Goal: Connect with others: Participate in discussion

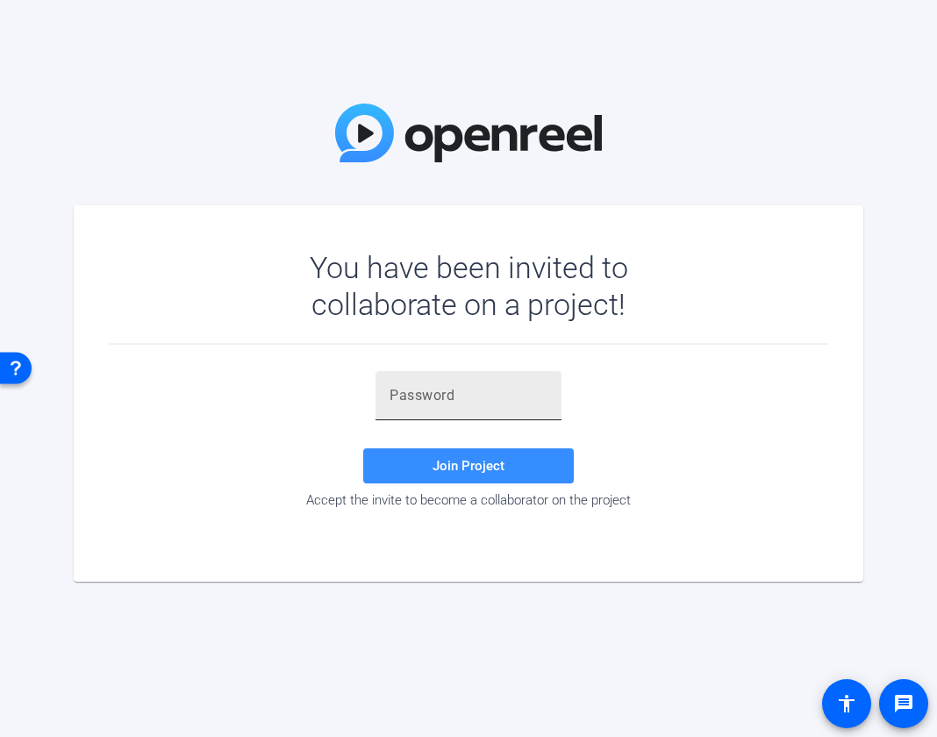
click at [527, 391] on input "text" at bounding box center [469, 395] width 158 height 21
paste input "jCUv+$"
type input "jCUv+$"
click at [650, 384] on div "jCUv+$ Join Project Accept the invite to become a collaborator on the project" at bounding box center [469, 439] width 720 height 137
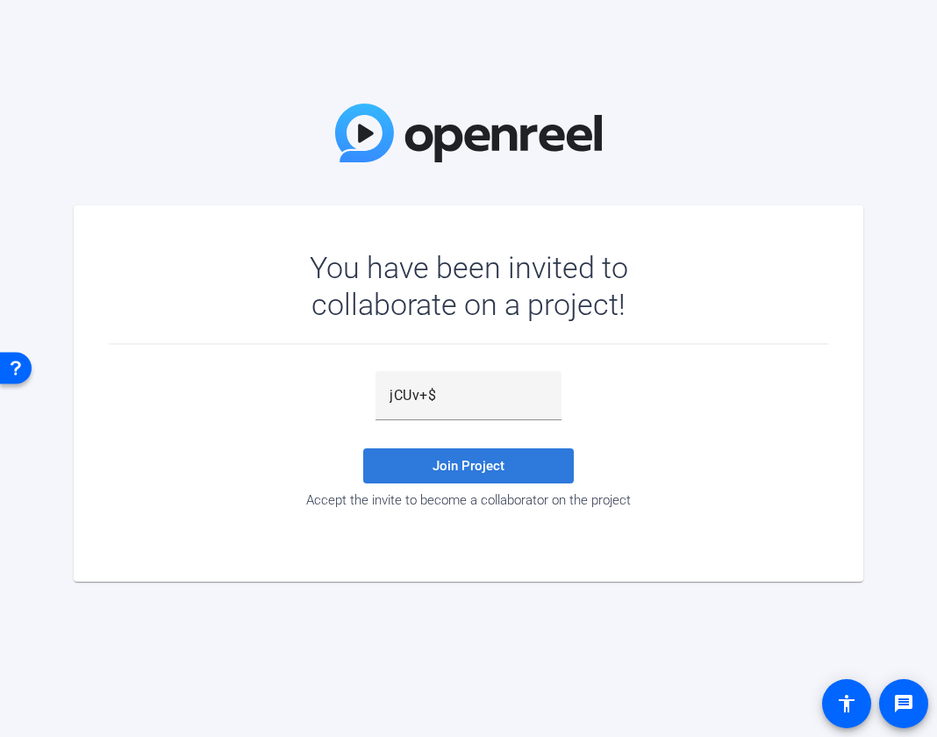
click at [520, 466] on span at bounding box center [468, 466] width 211 height 42
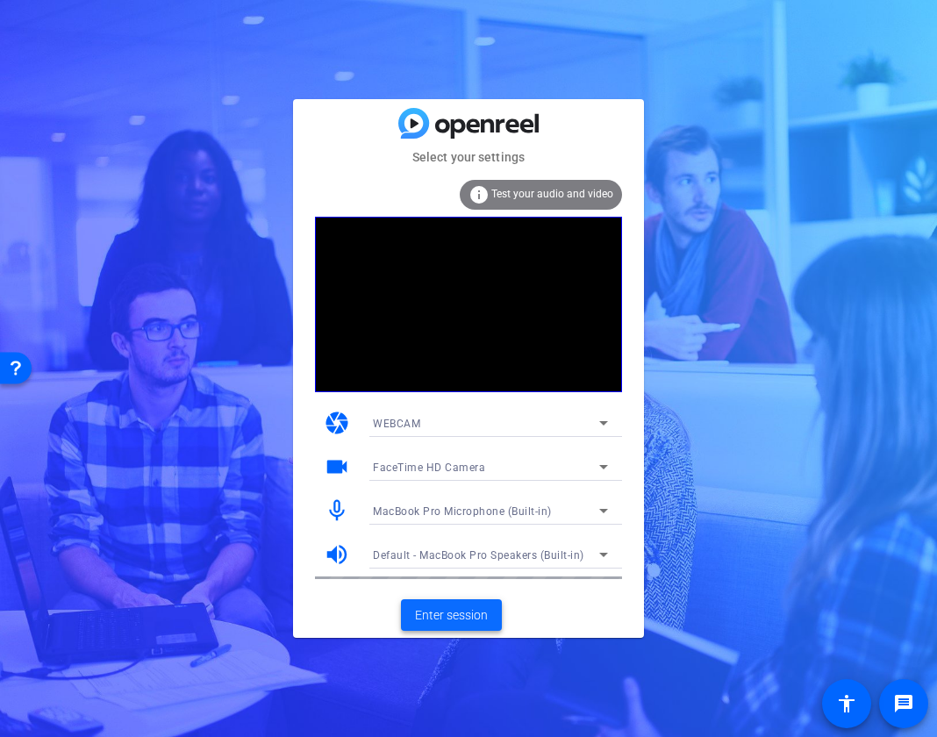
click at [464, 625] on span at bounding box center [451, 615] width 101 height 42
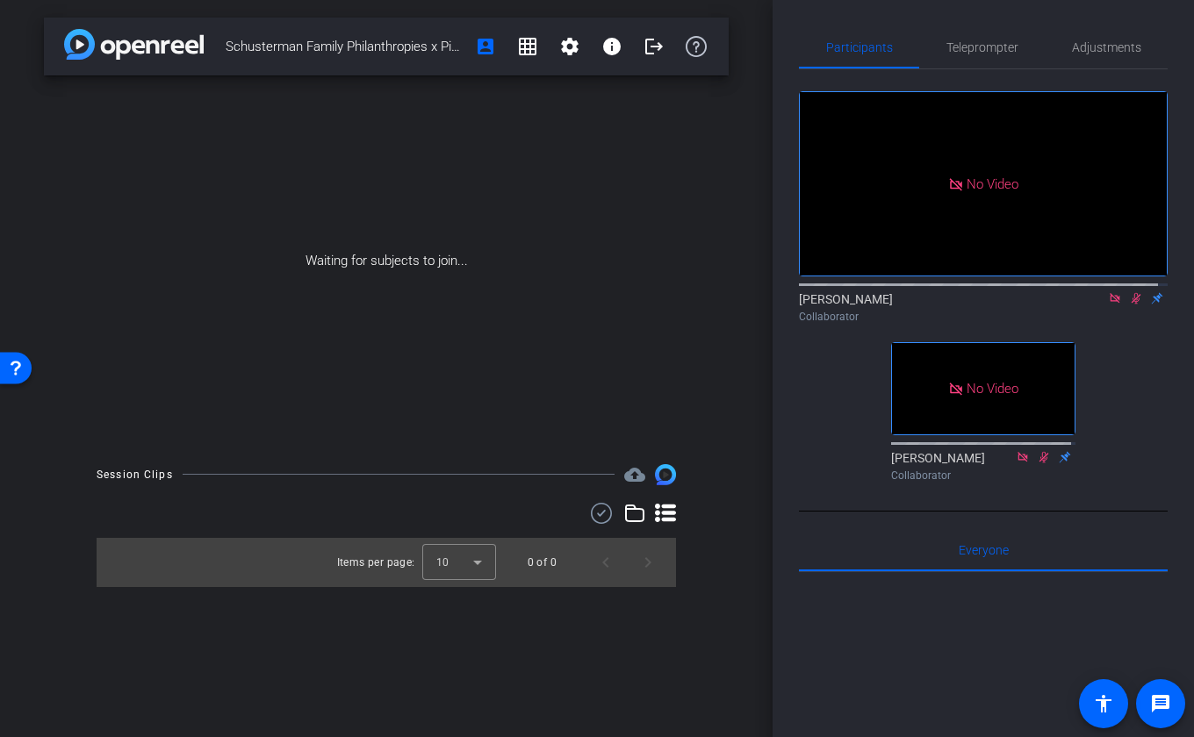
click at [937, 305] on icon at bounding box center [1115, 298] width 14 height 12
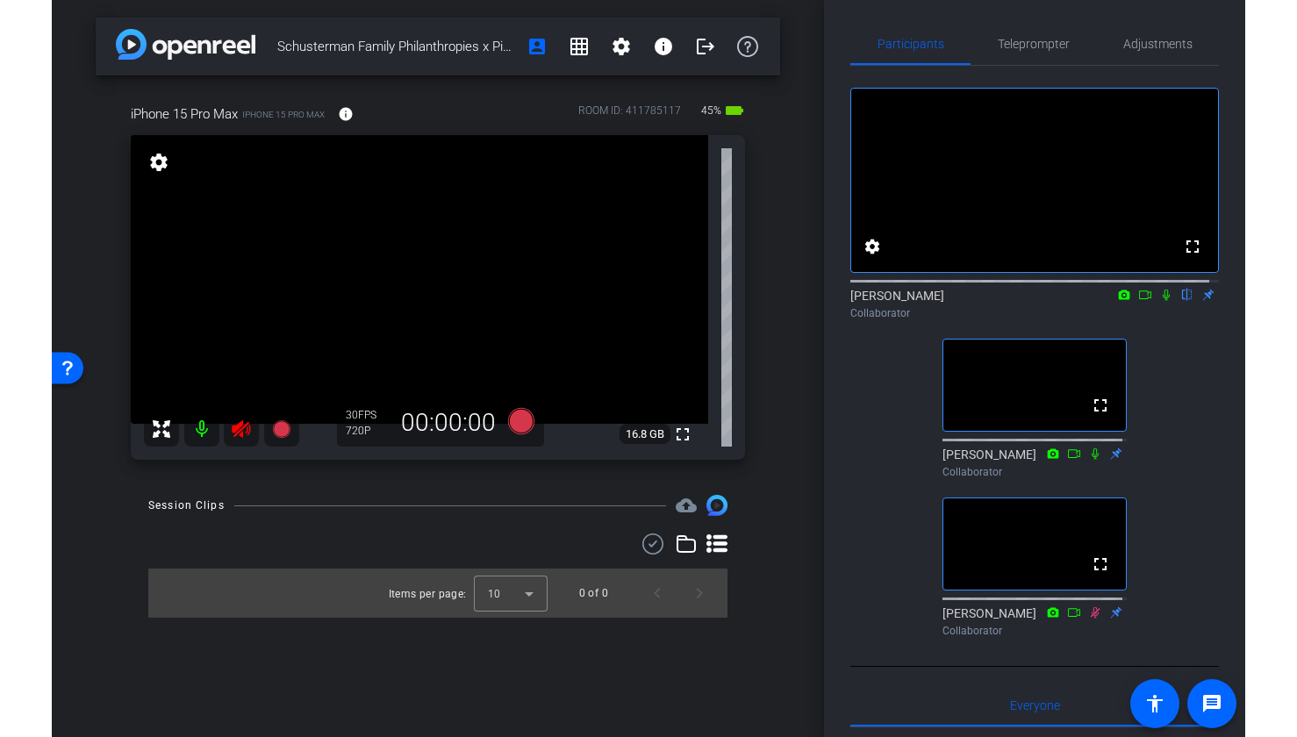
scroll to position [7, 0]
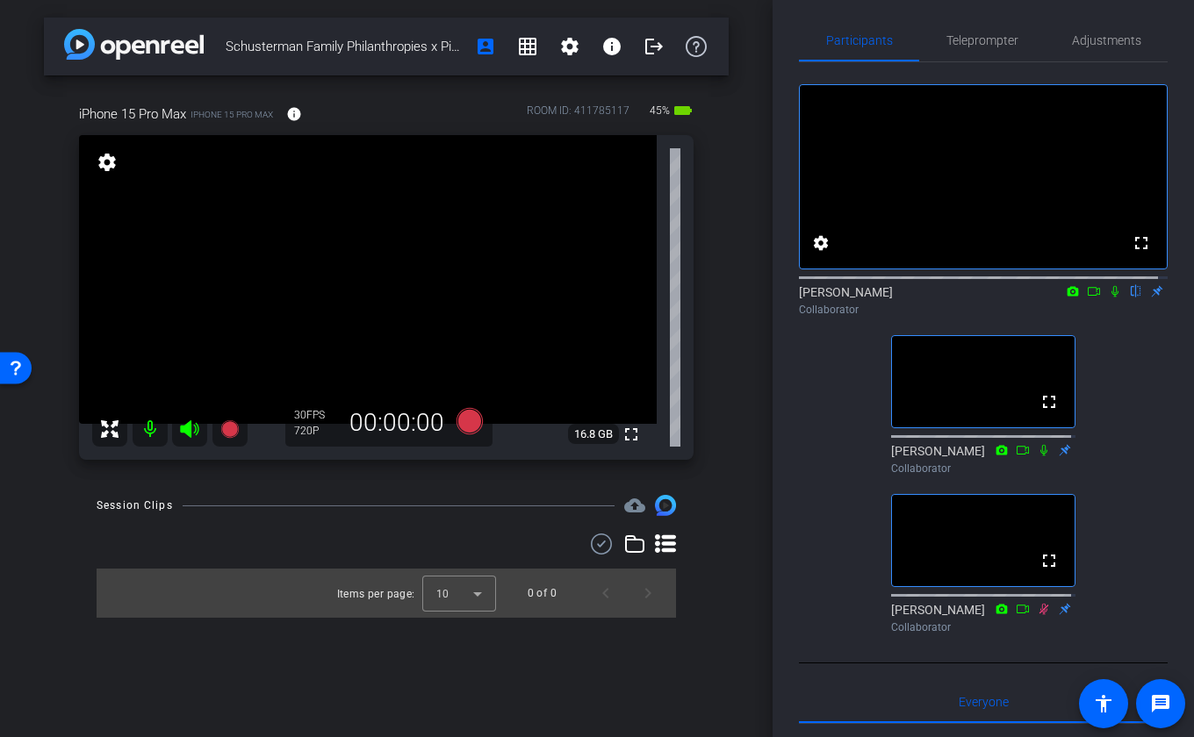
click at [937, 298] on icon at bounding box center [1115, 291] width 14 height 12
click at [937, 298] on icon at bounding box center [1115, 291] width 10 height 11
click at [937, 298] on icon at bounding box center [1114, 291] width 7 height 11
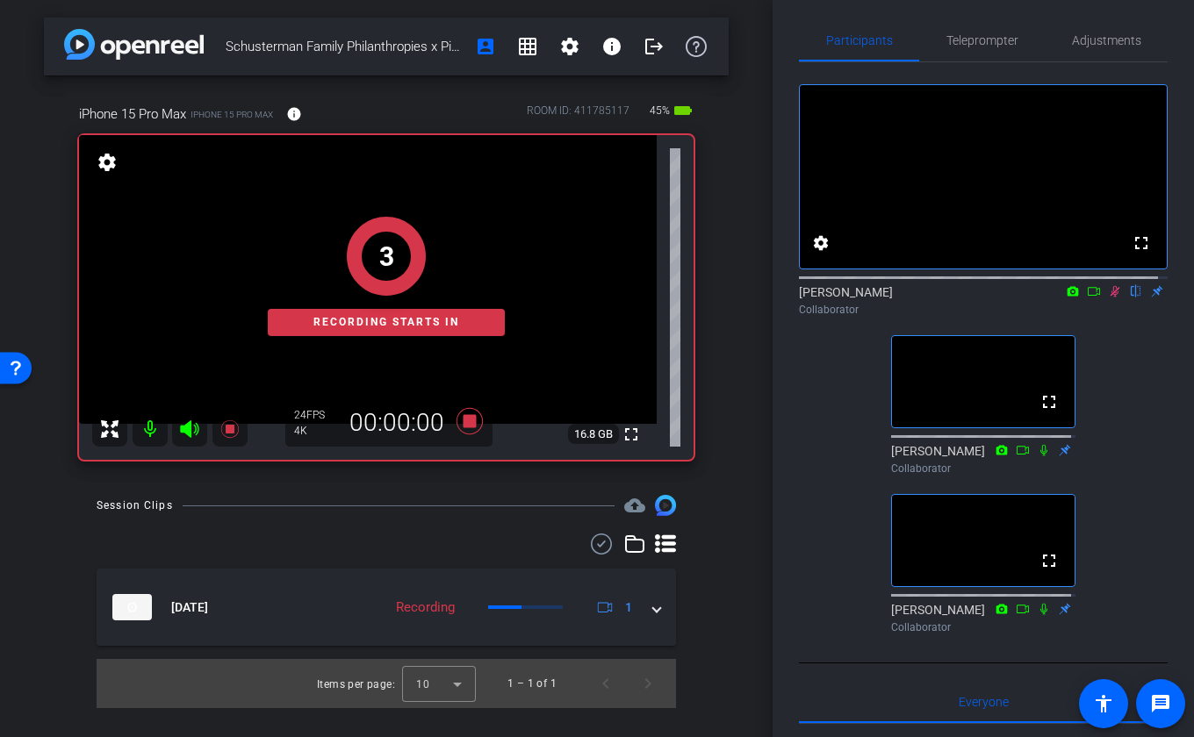
click at [937, 298] on icon at bounding box center [1094, 291] width 14 height 12
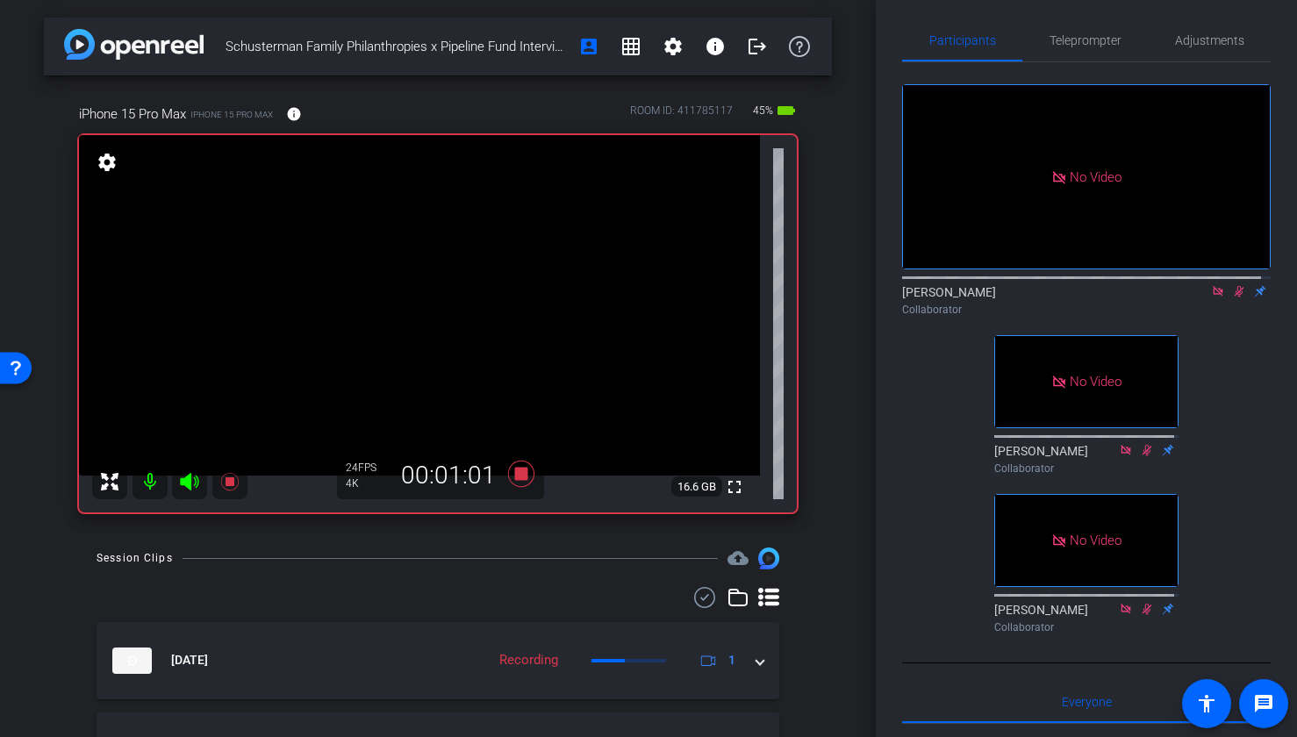
scroll to position [0, 0]
click at [937, 298] on icon at bounding box center [1240, 291] width 10 height 11
click at [937, 298] on icon at bounding box center [1239, 291] width 7 height 11
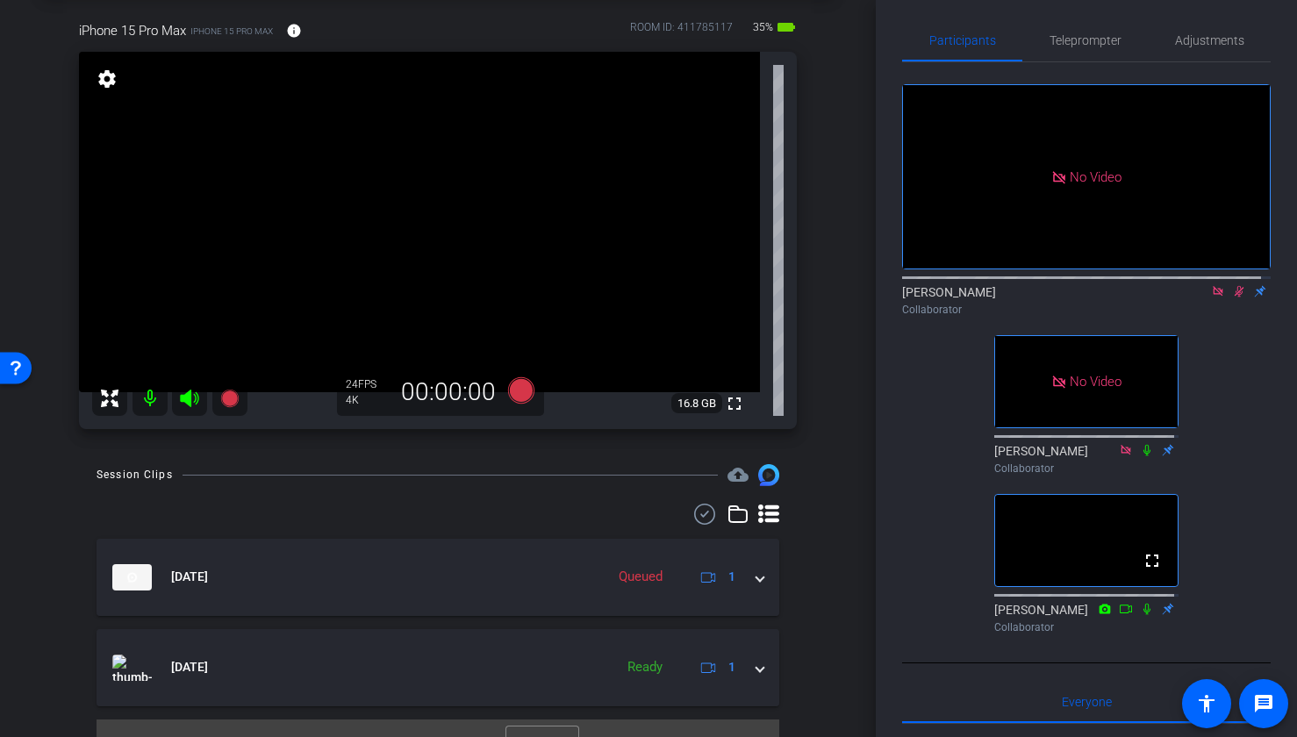
scroll to position [43, 0]
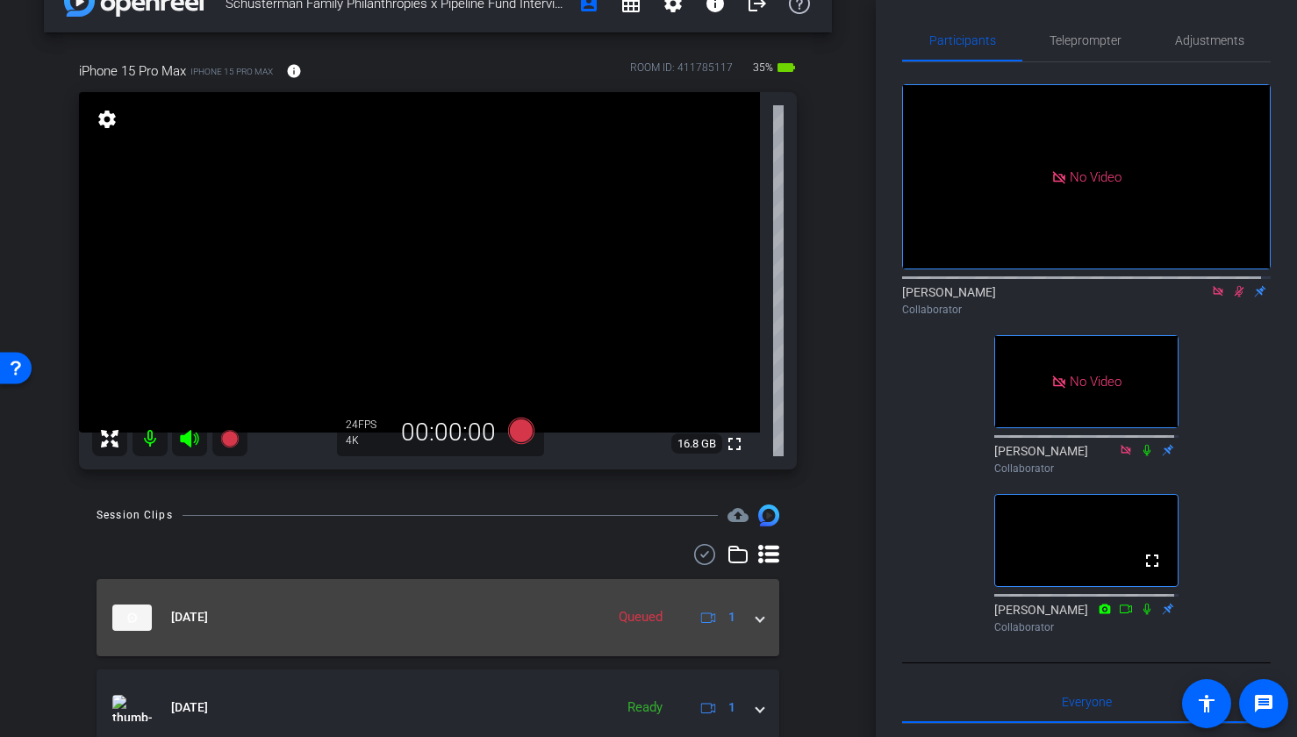
click at [757, 621] on mat-expansion-panel-header "[DATE] Queued 1" at bounding box center [438, 617] width 683 height 77
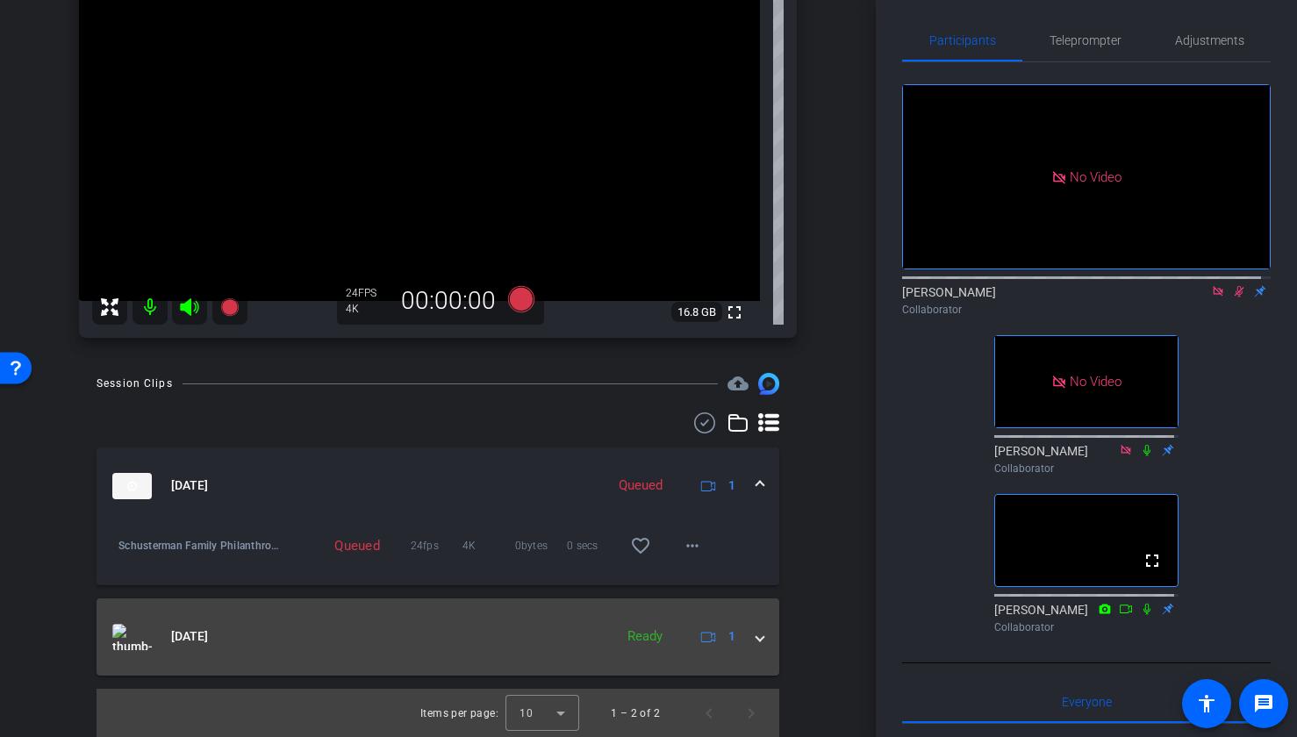
scroll to position [176, 0]
click at [756, 641] on mat-expansion-panel-header "[DATE] Ready 1" at bounding box center [438, 636] width 683 height 77
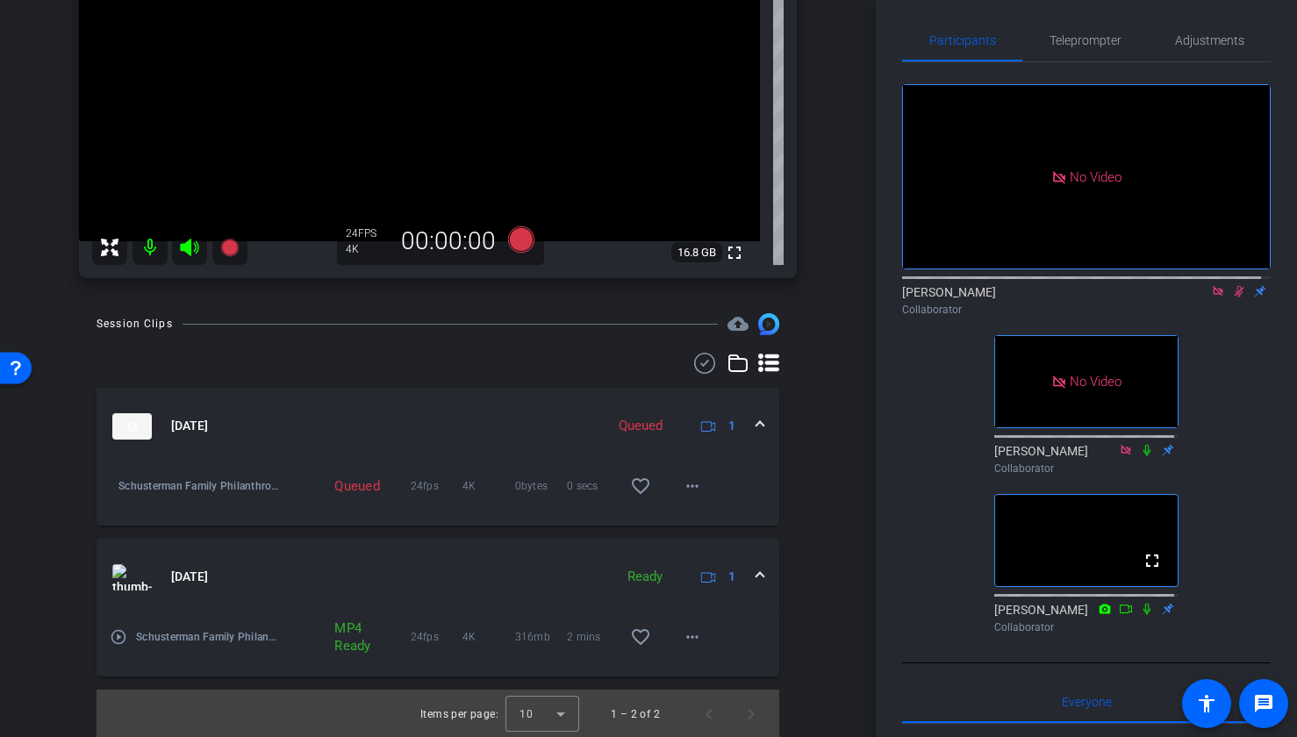
scroll to position [236, 0]
